Goal: Information Seeking & Learning: Compare options

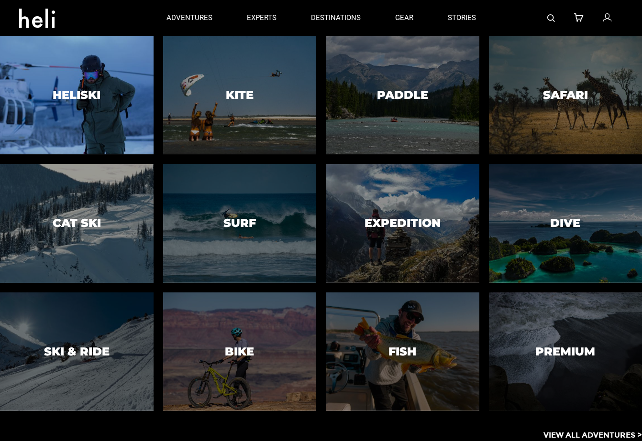
click at [116, 86] on div at bounding box center [77, 95] width 156 height 121
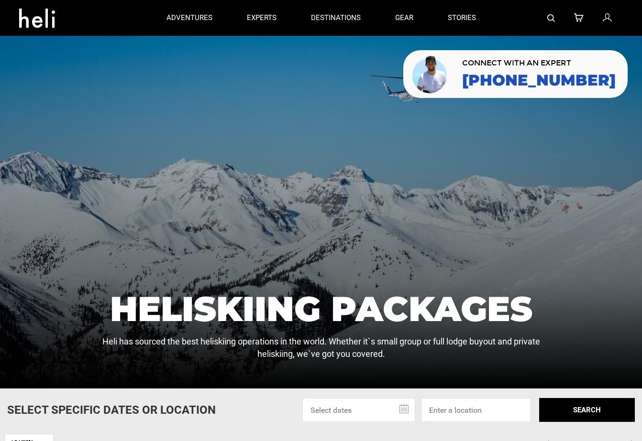
click at [42, 22] on icon at bounding box center [37, 15] width 36 height 15
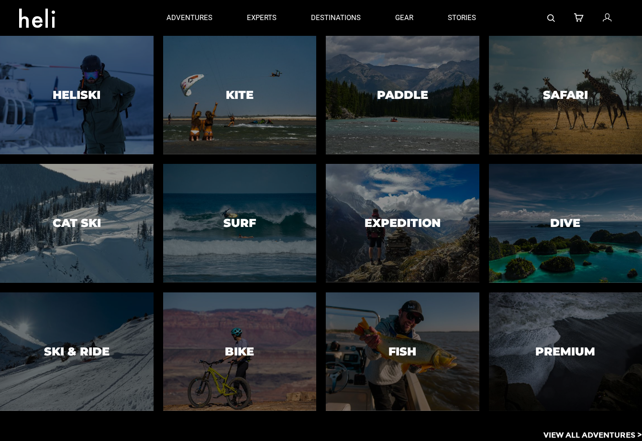
click at [577, 434] on p "View All Adventures >" at bounding box center [592, 435] width 98 height 11
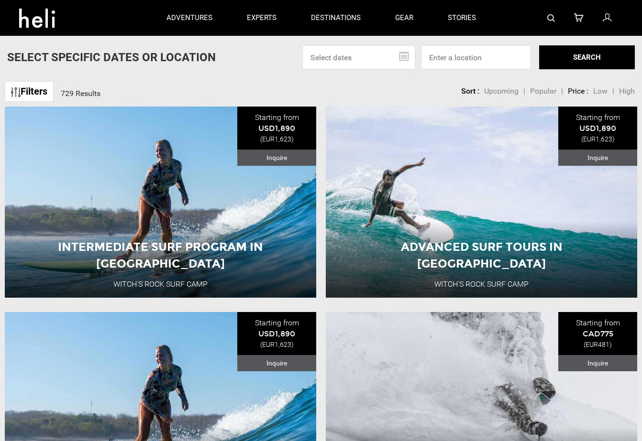
click at [36, 88] on link "Filters" at bounding box center [29, 91] width 49 height 21
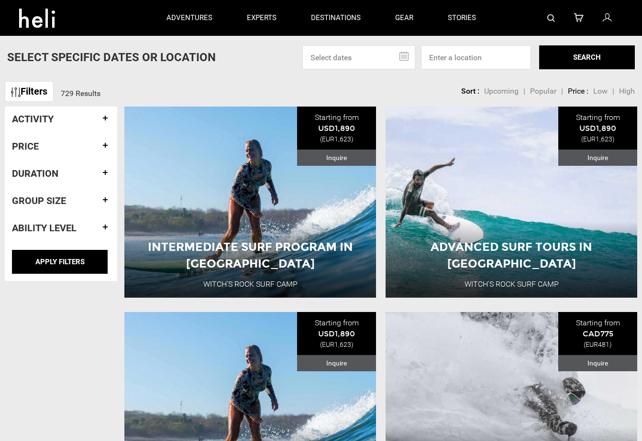
click at [105, 118] on h4 "Activity" at bounding box center [61, 119] width 98 height 11
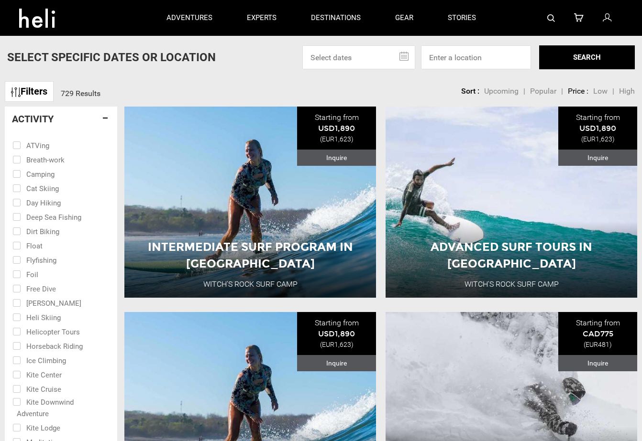
click at [42, 189] on input "checkbox" at bounding box center [54, 188] width 84 height 14
checkbox input "true"
click at [39, 205] on input "checkbox" at bounding box center [54, 202] width 84 height 14
checkbox input "true"
click at [43, 175] on input "checkbox" at bounding box center [54, 173] width 84 height 14
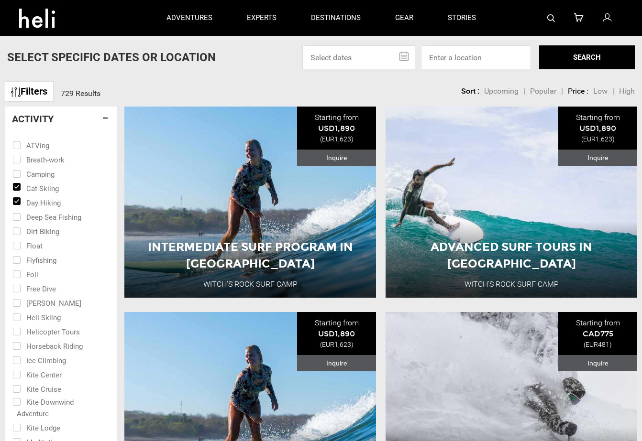
checkbox input "true"
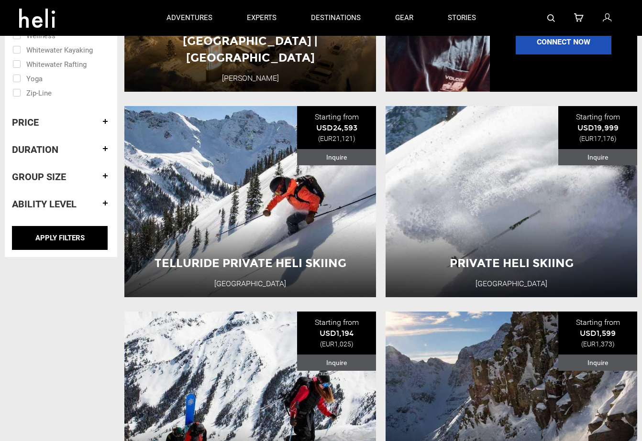
scroll to position [812, 0]
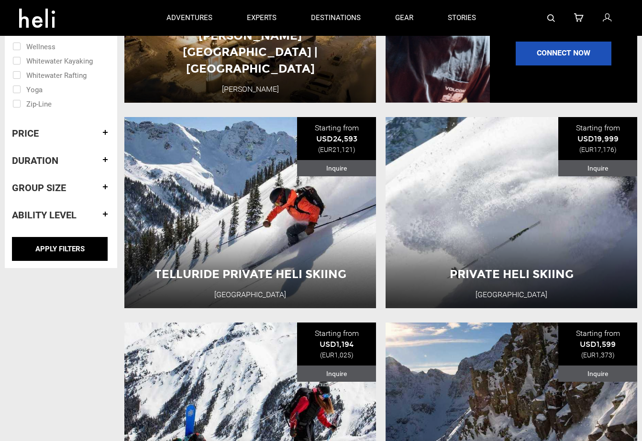
click at [104, 133] on h4 "Price" at bounding box center [61, 133] width 98 height 11
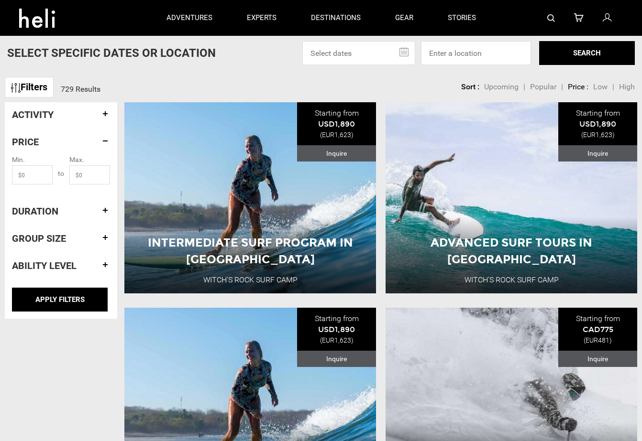
scroll to position [10, 0]
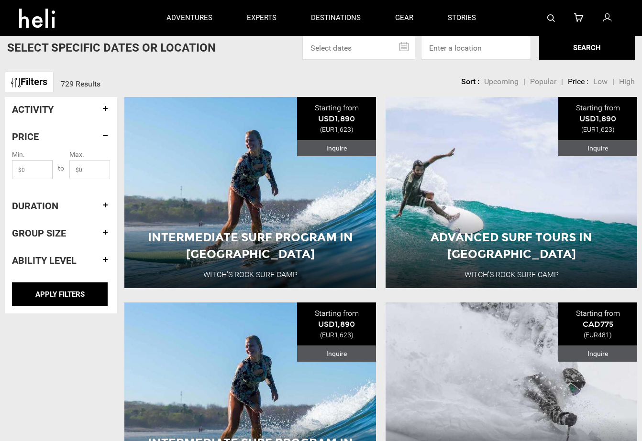
click at [36, 171] on input "text" at bounding box center [32, 169] width 41 height 19
type input "20"
click at [92, 169] on input "text" at bounding box center [89, 169] width 41 height 19
type input "2000"
click at [105, 207] on h4 "Duration" at bounding box center [61, 206] width 98 height 11
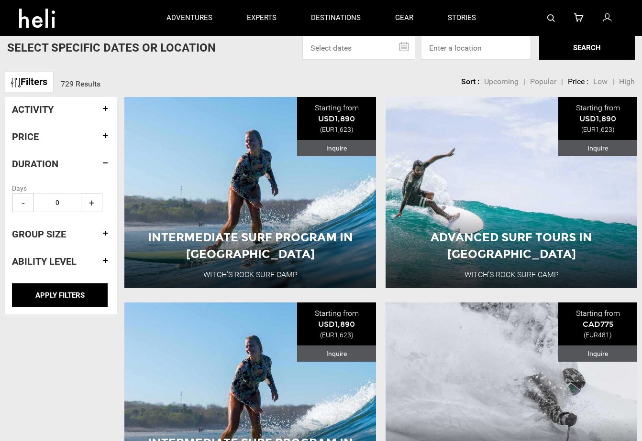
click at [92, 204] on span "+" at bounding box center [92, 202] width 22 height 19
type input "2"
click at [105, 235] on h4 "Group size" at bounding box center [61, 234] width 98 height 11
click at [93, 231] on span "+" at bounding box center [92, 229] width 22 height 19
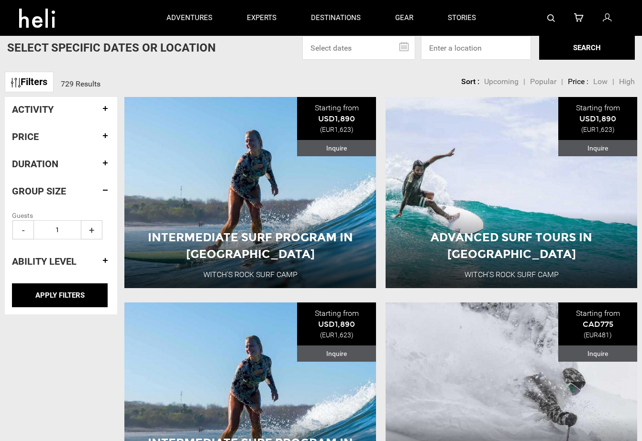
click at [93, 231] on span "+" at bounding box center [92, 229] width 22 height 19
type input "3"
click at [106, 263] on h4 "Ability Level" at bounding box center [61, 261] width 98 height 11
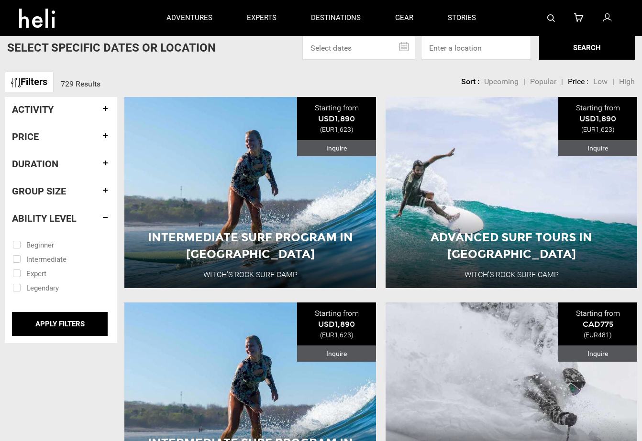
click at [38, 247] on input "checkbox" at bounding box center [54, 244] width 84 height 14
checkbox input "true"
click at [38, 259] on input "checkbox" at bounding box center [54, 258] width 84 height 14
checkbox input "true"
click at [65, 325] on input "APPLY FILTERS" at bounding box center [60, 324] width 96 height 24
